Goal: Task Accomplishment & Management: Manage account settings

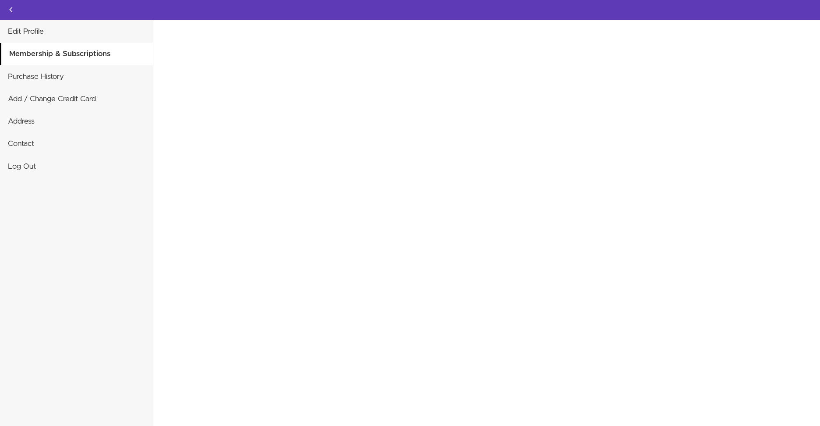
click at [233, 232] on div "Invalid card number We could not establish a correct country for tax purposes. …" at bounding box center [486, 223] width 667 height 406
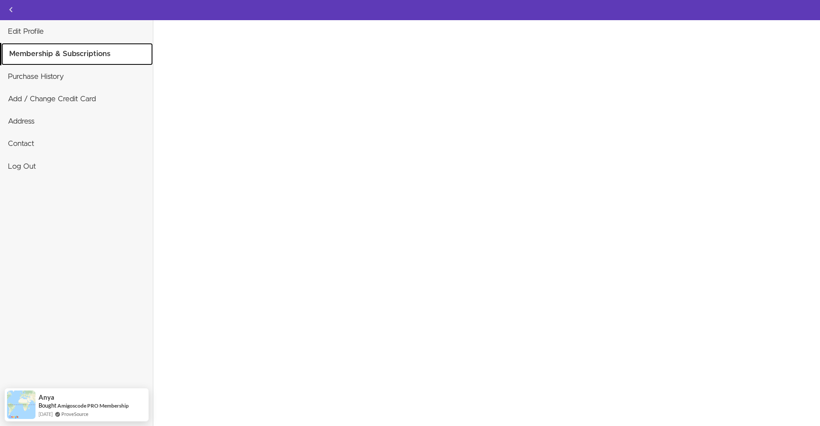
click at [60, 55] on link "Membership & Subscriptions" at bounding box center [77, 54] width 152 height 22
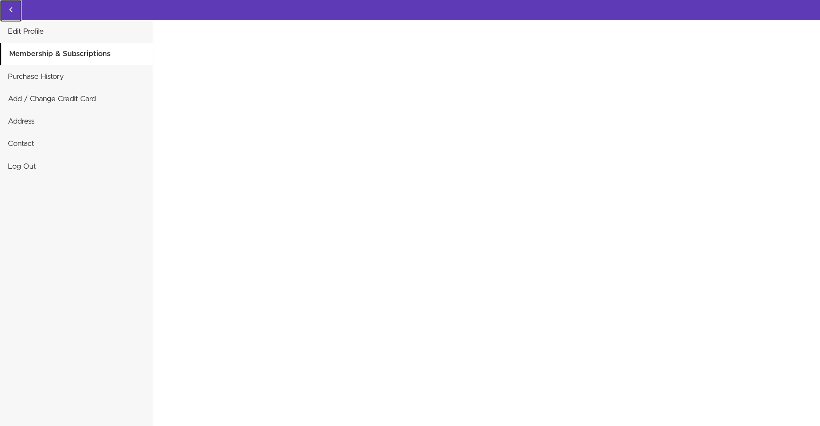
click at [7, 7] on icon "Back to courses" at bounding box center [11, 9] width 11 height 11
